Goal: Transaction & Acquisition: Purchase product/service

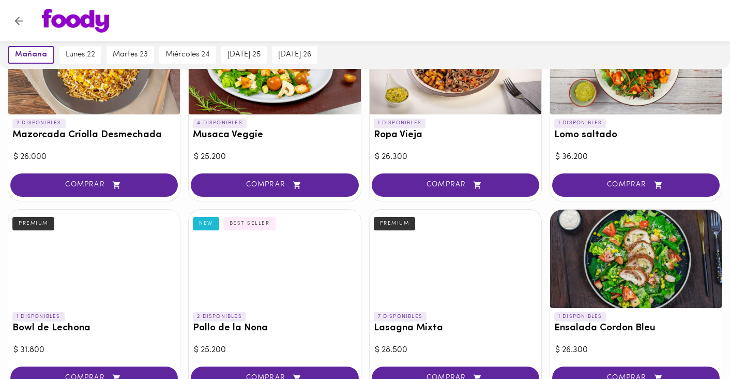
scroll to position [139, 0]
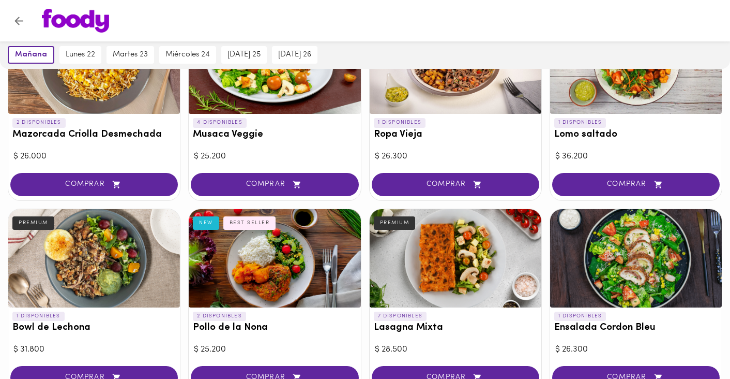
click at [78, 281] on div at bounding box center [94, 258] width 172 height 98
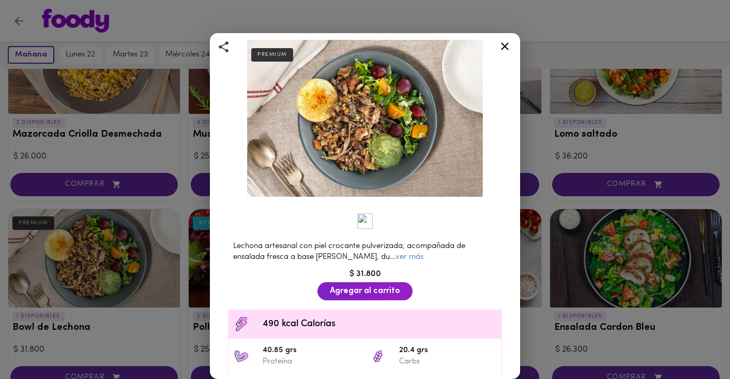
scroll to position [46, 0]
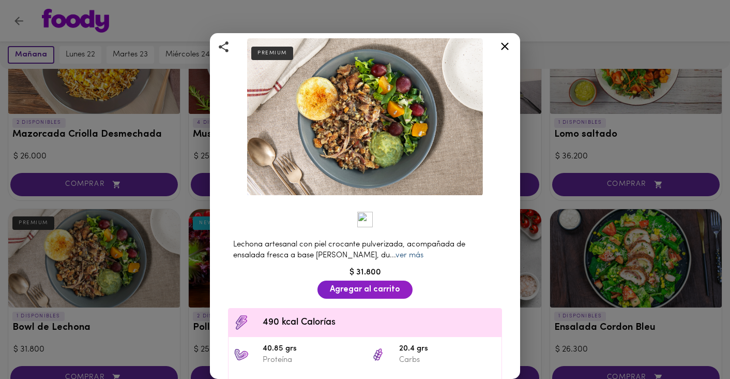
click at [396, 253] on link "ver más" at bounding box center [410, 255] width 28 height 8
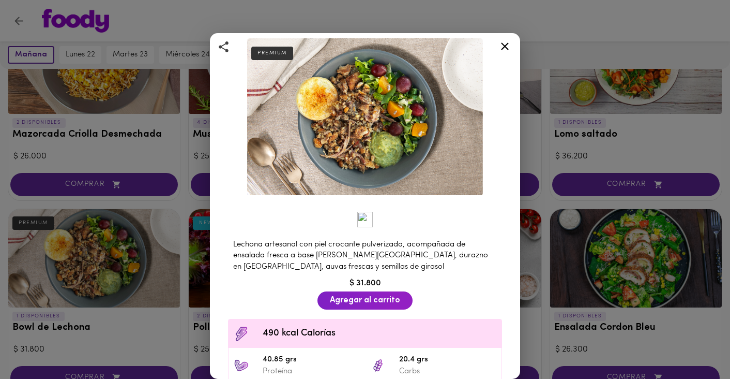
click at [506, 45] on icon at bounding box center [505, 46] width 8 height 8
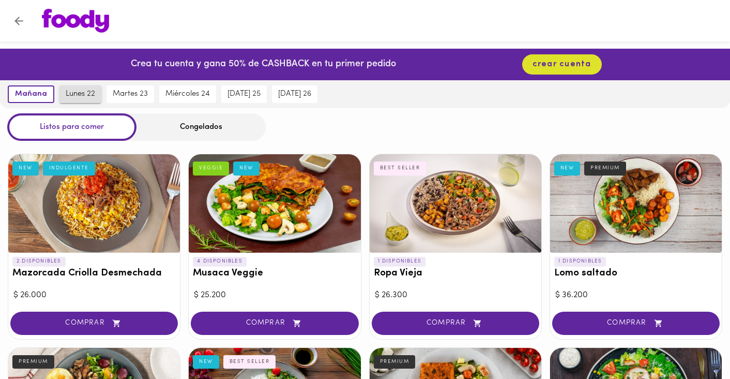
click at [78, 100] on button "lunes 22" at bounding box center [80, 94] width 42 height 18
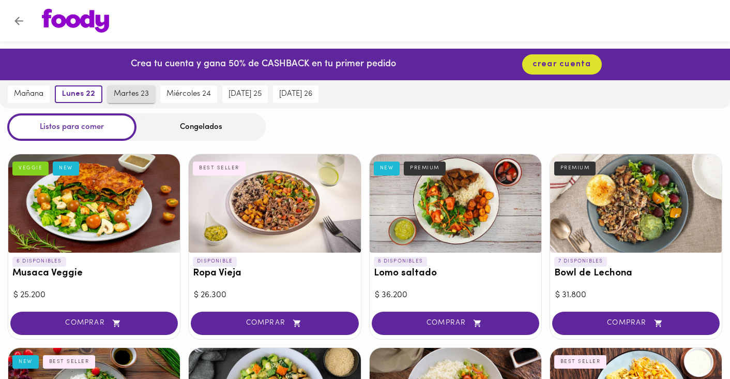
click at [134, 98] on span "martes 23" at bounding box center [131, 93] width 35 height 9
click at [183, 92] on span "miércoles 24" at bounding box center [188, 93] width 44 height 9
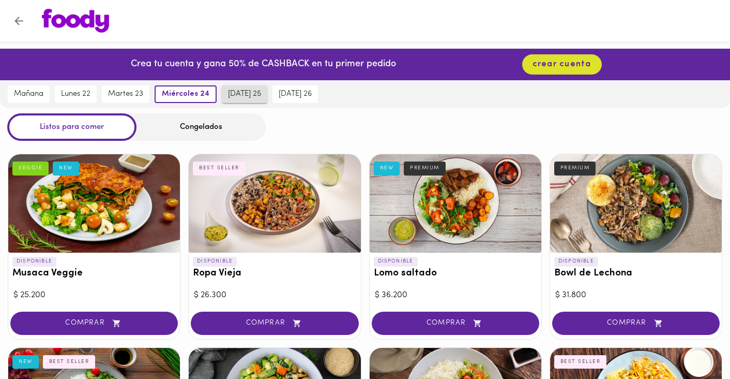
click at [251, 96] on span "[DATE] 25" at bounding box center [244, 93] width 33 height 9
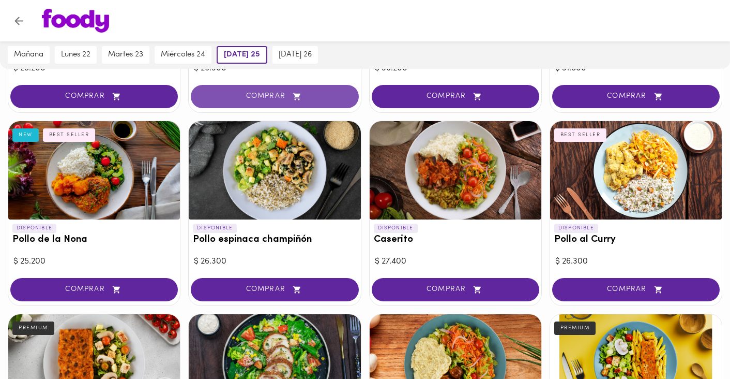
scroll to position [174, 0]
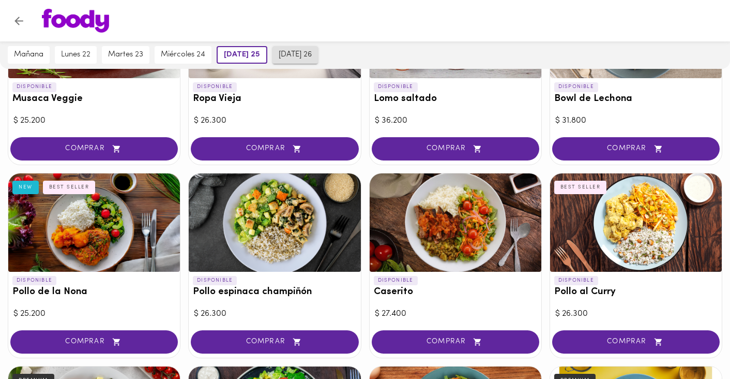
click at [290, 50] on button "[DATE] 26" at bounding box center [296, 55] width 46 height 18
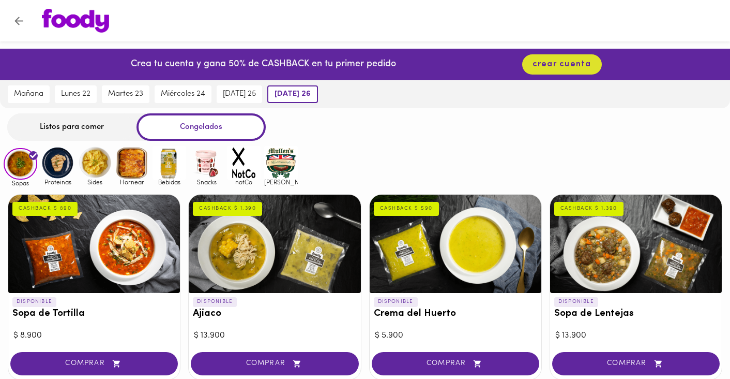
click at [95, 123] on div "Listos para comer" at bounding box center [71, 126] width 129 height 27
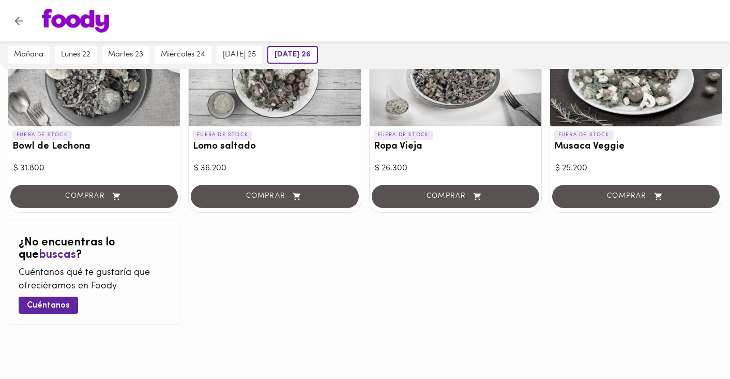
scroll to position [705, 0]
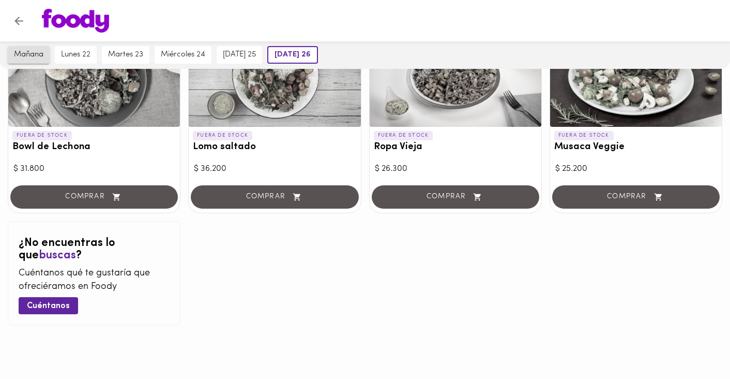
click at [40, 52] on span "mañana" at bounding box center [28, 54] width 29 height 9
